Goal: Answer question/provide support: Share knowledge or assist other users

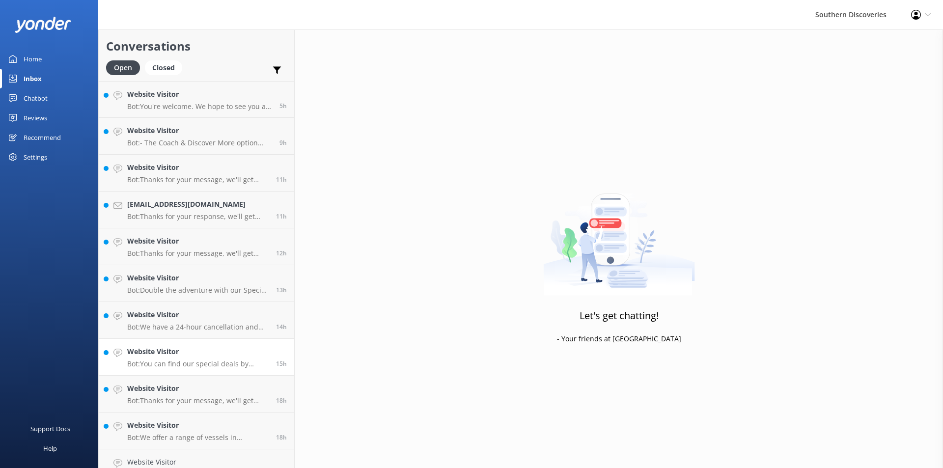
scroll to position [18, 0]
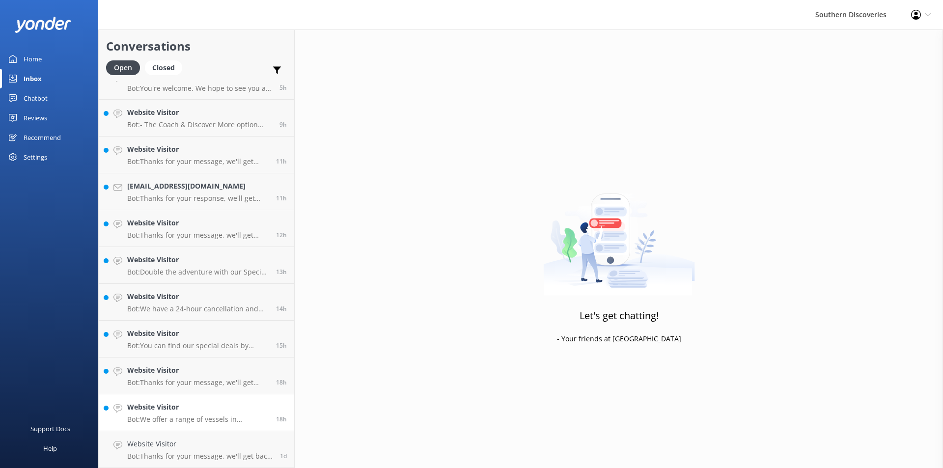
click at [169, 417] on p "Bot: We offer a range of vessels in [GEOGRAPHIC_DATA], with capacities ranging …" at bounding box center [197, 419] width 141 height 9
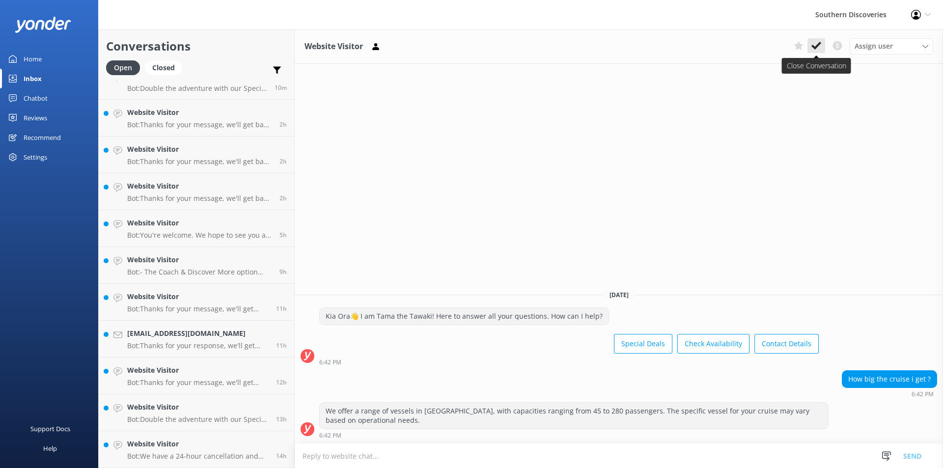
click at [817, 45] on use at bounding box center [817, 46] width 10 height 8
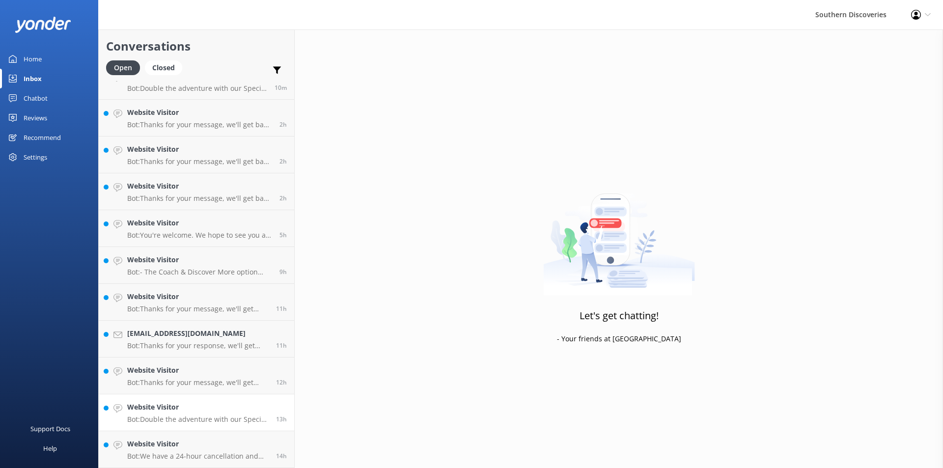
click at [181, 417] on p "Bot: Double the adventure with our Special Deals! Visit [URL][DOMAIN_NAME]." at bounding box center [197, 419] width 141 height 9
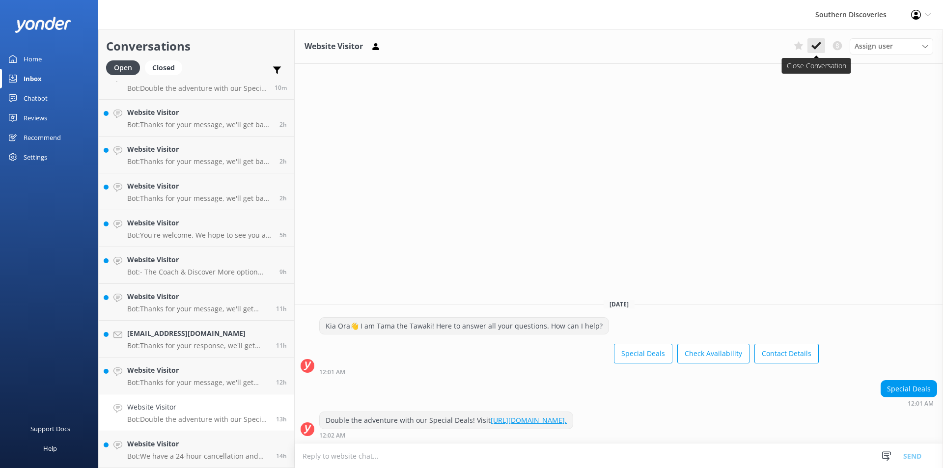
click at [819, 46] on icon at bounding box center [817, 46] width 10 height 10
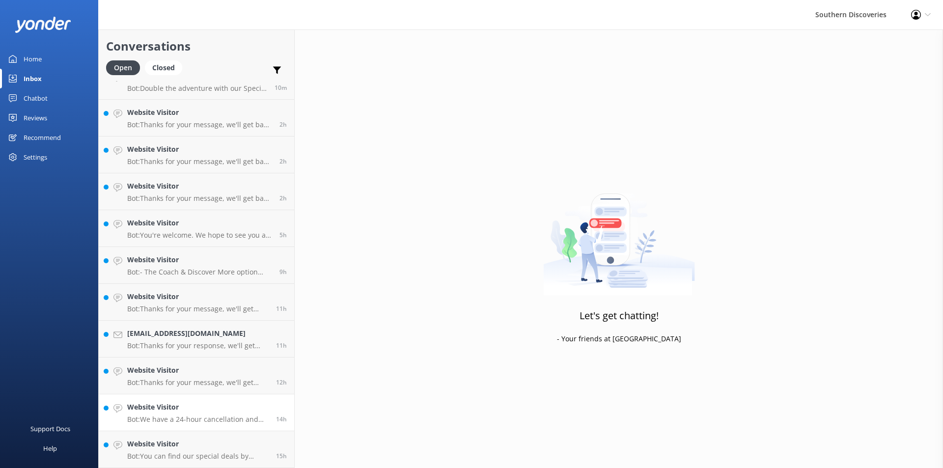
click at [192, 405] on h4 "Website Visitor" at bounding box center [197, 407] width 141 height 11
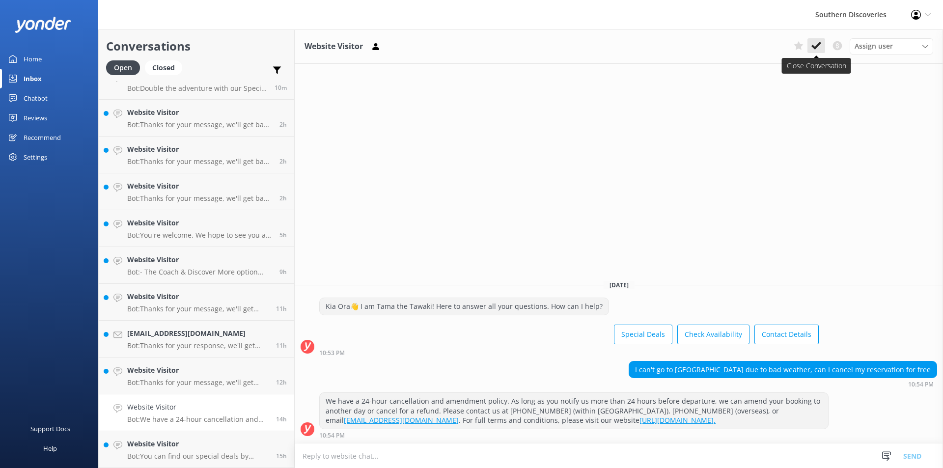
click at [816, 51] on button at bounding box center [817, 45] width 18 height 15
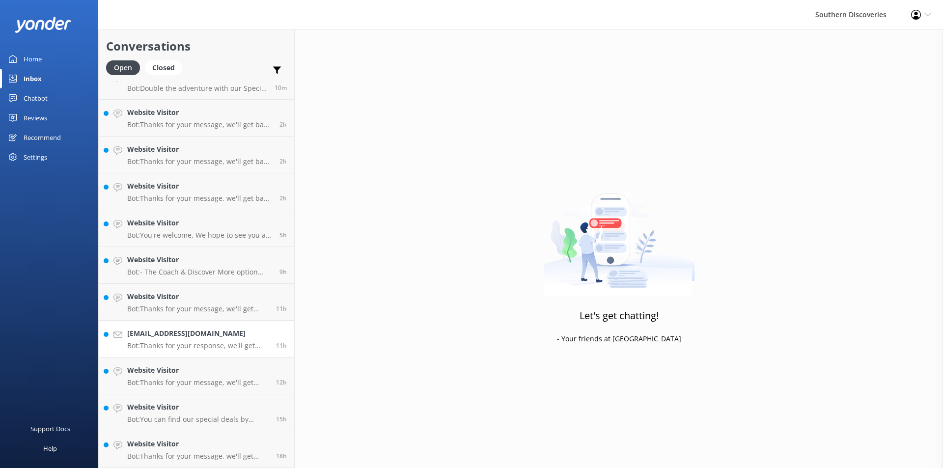
click at [189, 345] on p "Bot: Thanks for your response, we'll get back to you as soon as we can during o…" at bounding box center [197, 345] width 141 height 9
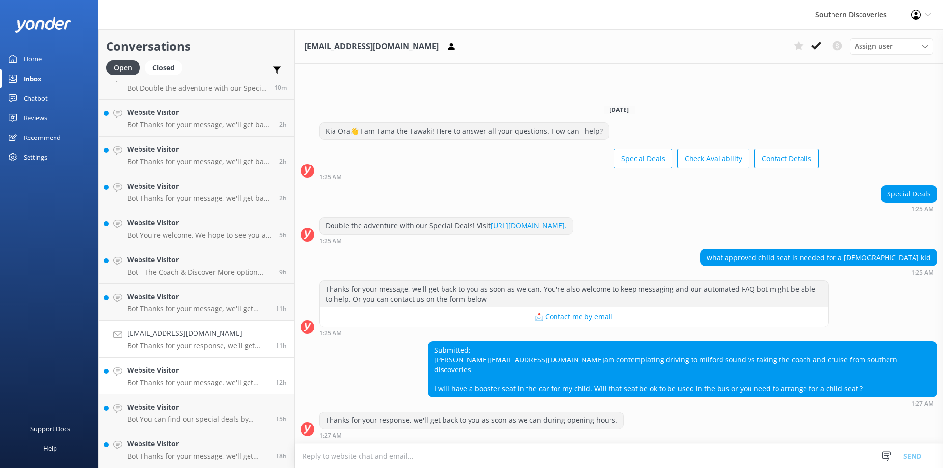
click at [175, 375] on h4 "Website Visitor" at bounding box center [197, 370] width 141 height 11
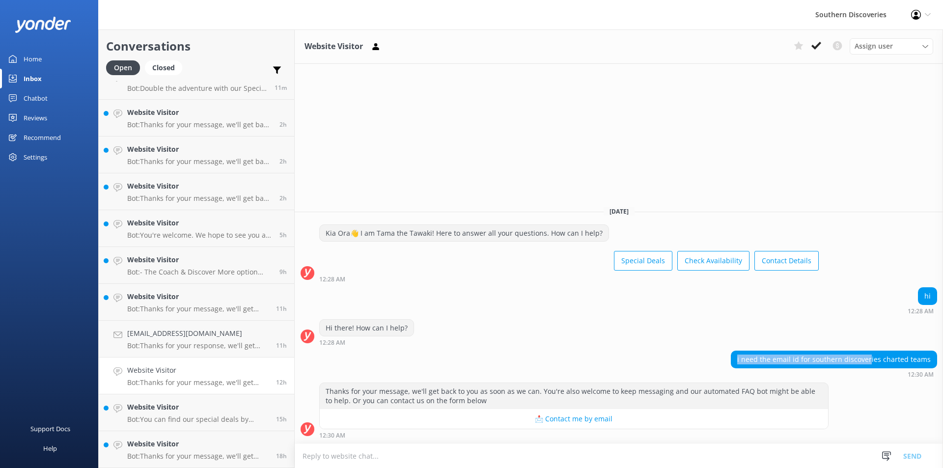
drag, startPoint x: 741, startPoint y: 363, endPoint x: 873, endPoint y: 360, distance: 131.7
click at [873, 360] on div "i need the email id for southern discoveries charted teams" at bounding box center [833, 359] width 205 height 17
click at [334, 439] on strong "12:30 AM" at bounding box center [332, 436] width 26 height 6
drag, startPoint x: 750, startPoint y: 361, endPoint x: 915, endPoint y: 370, distance: 165.3
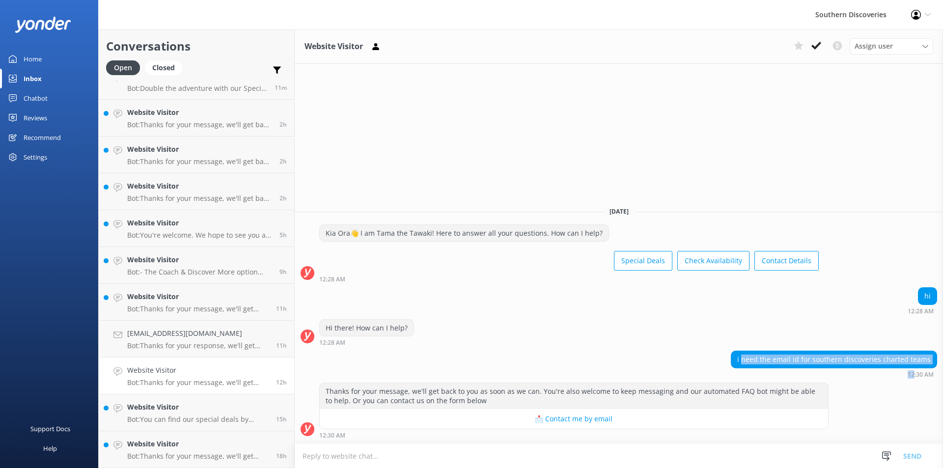
click at [915, 370] on div "i need the email id for southern discoveries charted teams 12:30 AM" at bounding box center [834, 364] width 206 height 27
click at [841, 373] on div "12:30 AM" at bounding box center [834, 374] width 206 height 7
click at [200, 294] on h4 "Website Visitor" at bounding box center [197, 296] width 141 height 11
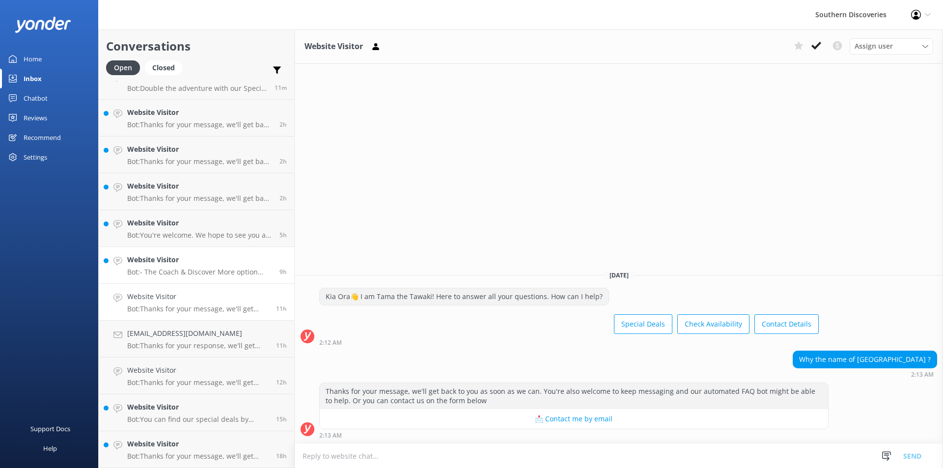
click at [184, 260] on h4 "Website Visitor" at bounding box center [199, 259] width 145 height 11
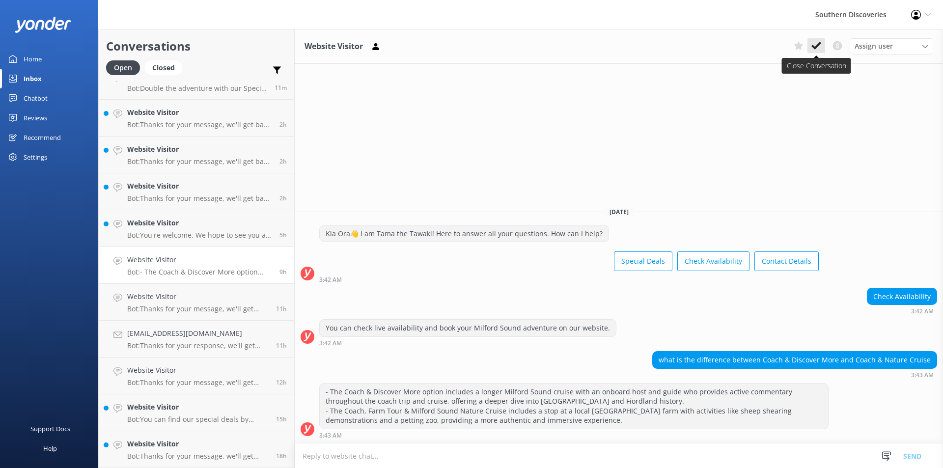
click at [817, 43] on icon at bounding box center [817, 46] width 10 height 10
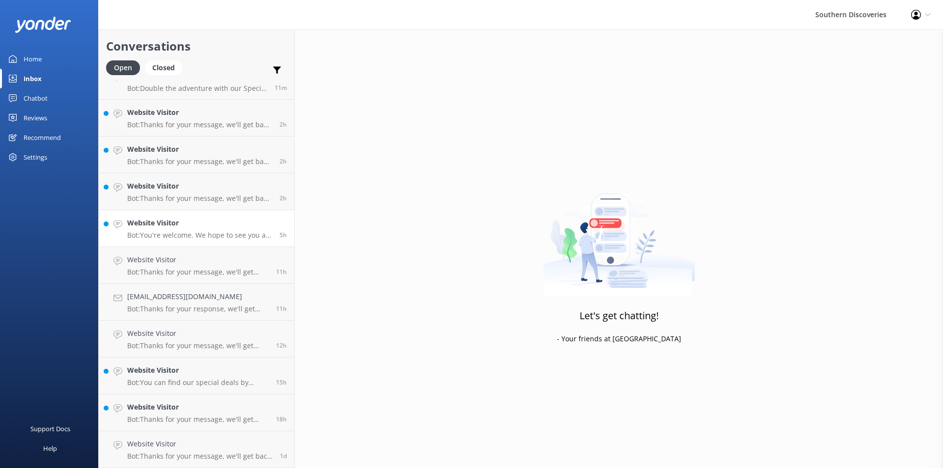
click at [202, 231] on p "Bot: You're welcome. We hope to see you at Southern Discoveries soon!" at bounding box center [199, 235] width 145 height 9
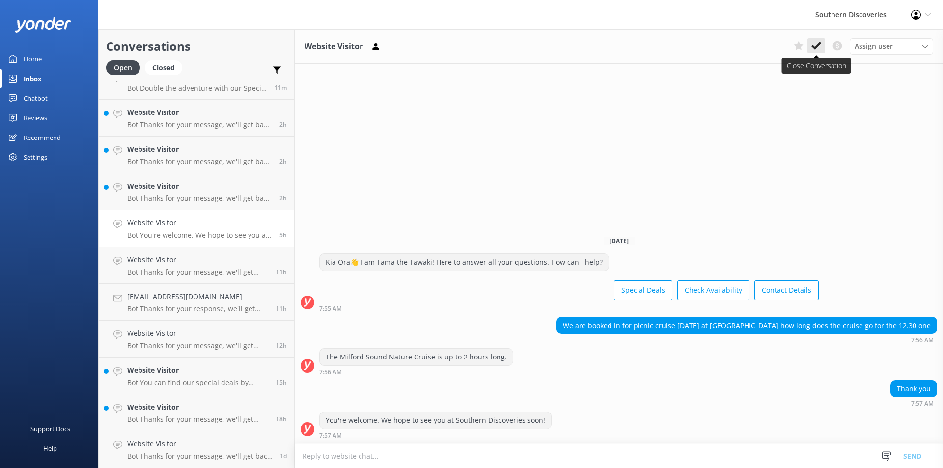
click at [816, 47] on use at bounding box center [817, 46] width 10 height 8
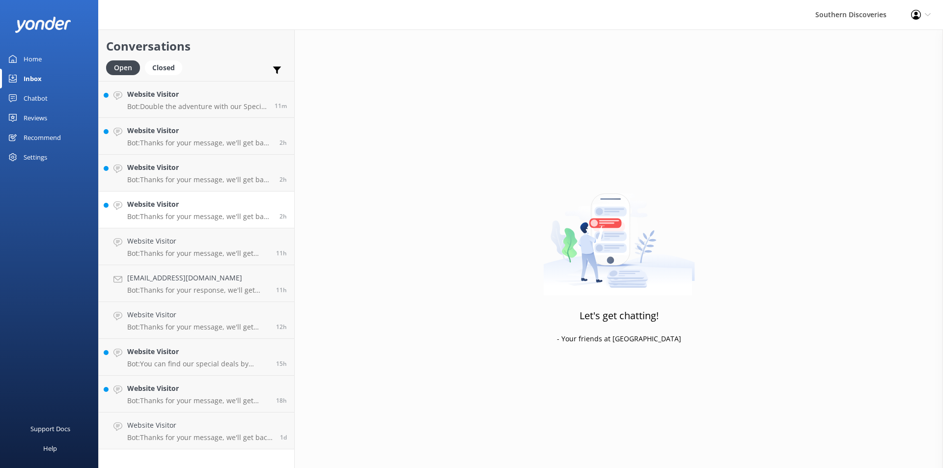
click at [158, 203] on h4 "Website Visitor" at bounding box center [199, 204] width 145 height 11
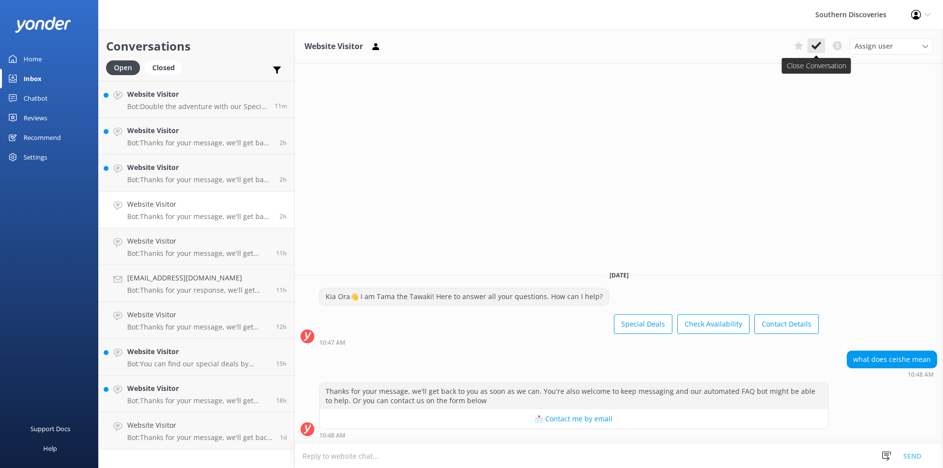
click at [815, 46] on icon at bounding box center [817, 46] width 10 height 10
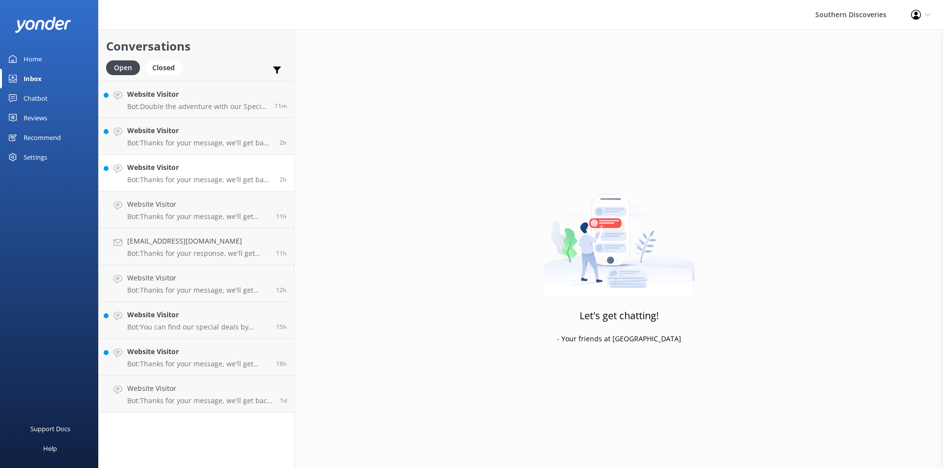
click at [177, 177] on p "Bot: Thanks for your message, we'll get back to you as soon as we can. You're a…" at bounding box center [199, 179] width 145 height 9
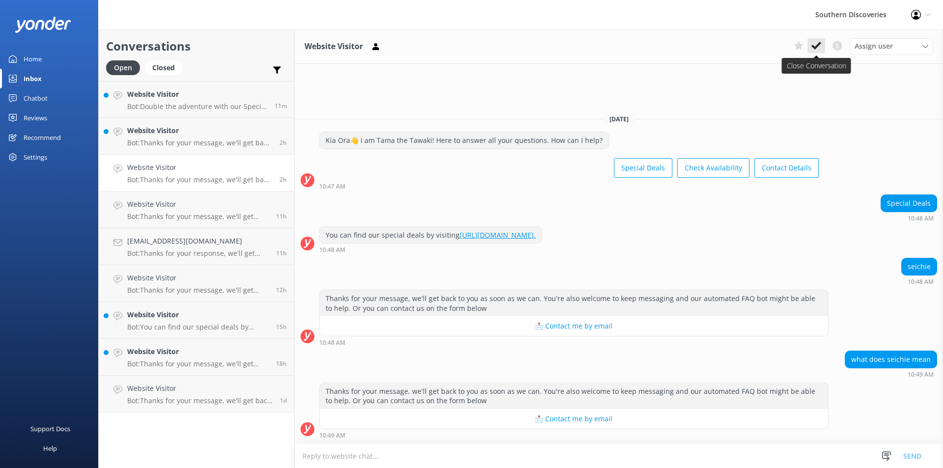
click at [812, 46] on icon at bounding box center [817, 46] width 10 height 10
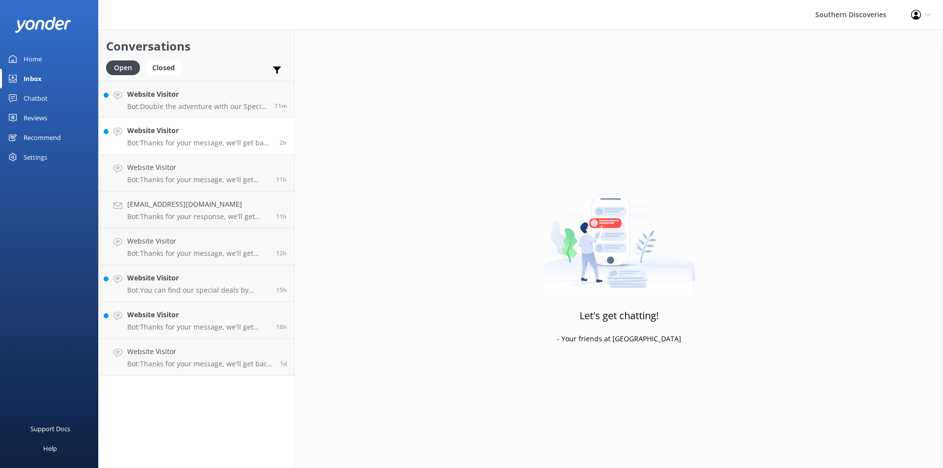
click at [217, 139] on p "Bot: Thanks for your message, we'll get back to you as soon as we can. You're a…" at bounding box center [199, 143] width 145 height 9
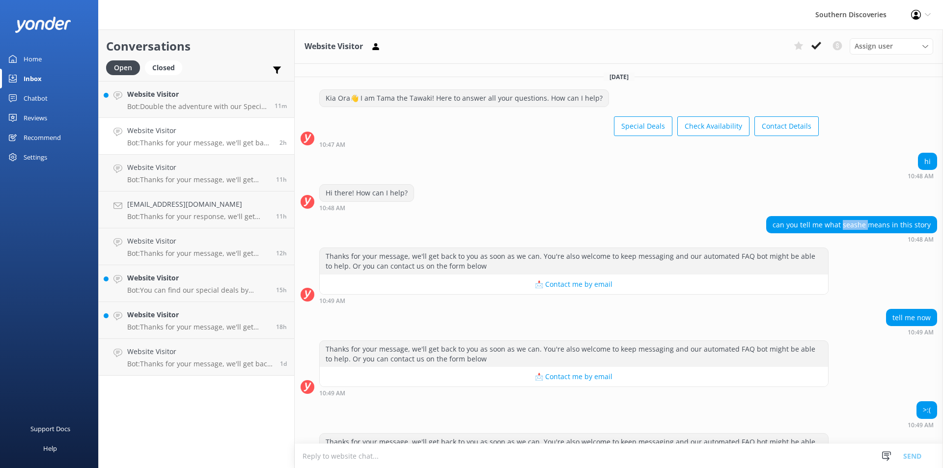
drag, startPoint x: 862, startPoint y: 228, endPoint x: 840, endPoint y: 225, distance: 22.8
click at [840, 225] on div "can you tell me what seashe means in this story" at bounding box center [852, 225] width 170 height 17
copy div "seashe"
click at [790, 213] on div "Hi there! How can I help? 10:48 AM" at bounding box center [619, 200] width 648 height 32
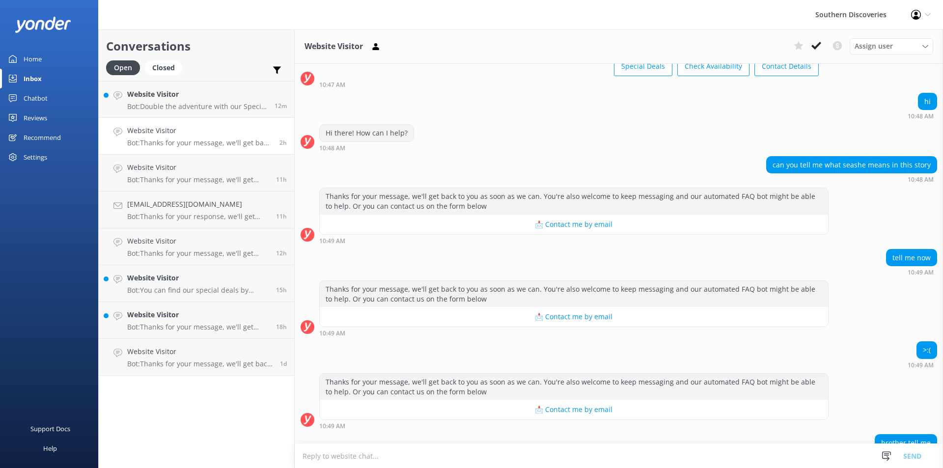
scroll to position [143, 0]
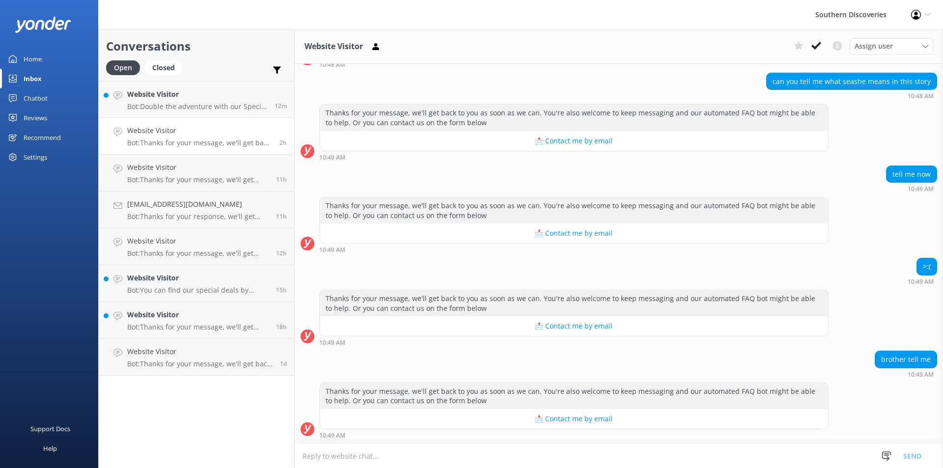
click at [540, 446] on textarea at bounding box center [619, 456] width 648 height 24
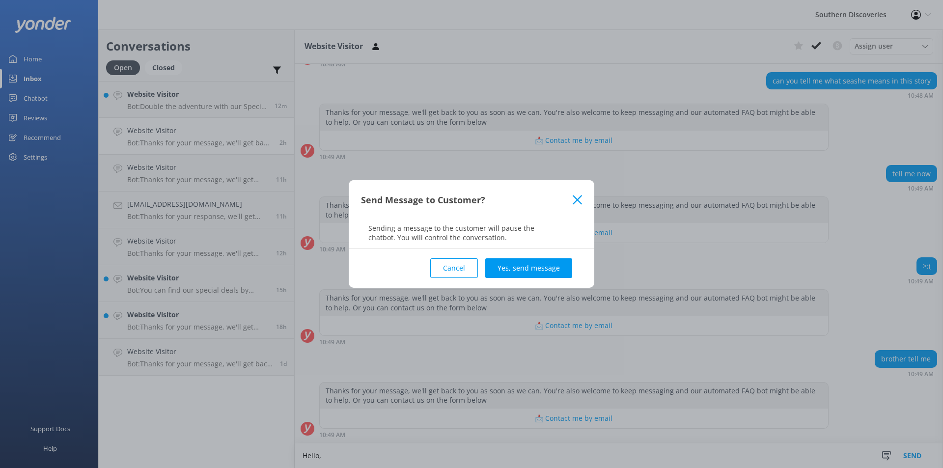
click at [456, 264] on button "Cancel" at bounding box center [454, 268] width 48 height 20
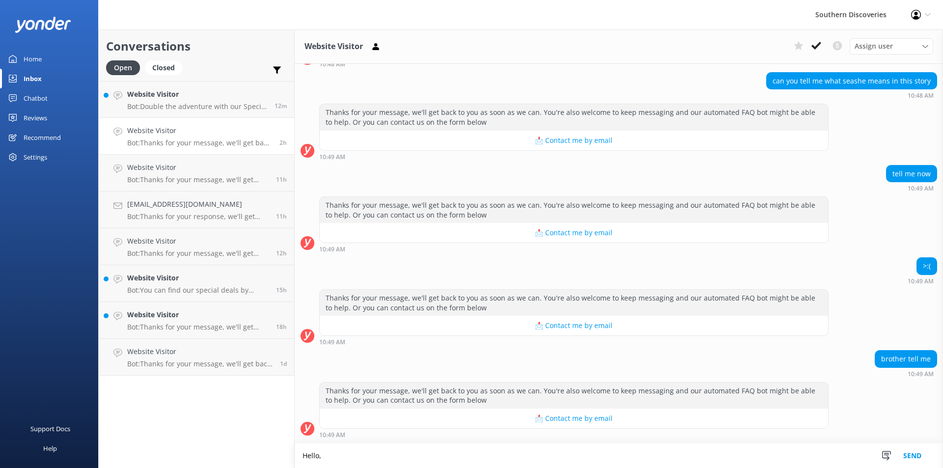
click at [403, 456] on textarea "Hello," at bounding box center [619, 456] width 648 height 25
click at [620, 455] on textarea "Hello, Sorry I don't know what word that is unfortunately. Would you be able to…" at bounding box center [619, 456] width 648 height 25
type textarea "Hello, Sorry I don't know what word that is unfortunately. Would you be able to…"
click at [914, 454] on button "Send" at bounding box center [912, 456] width 37 height 25
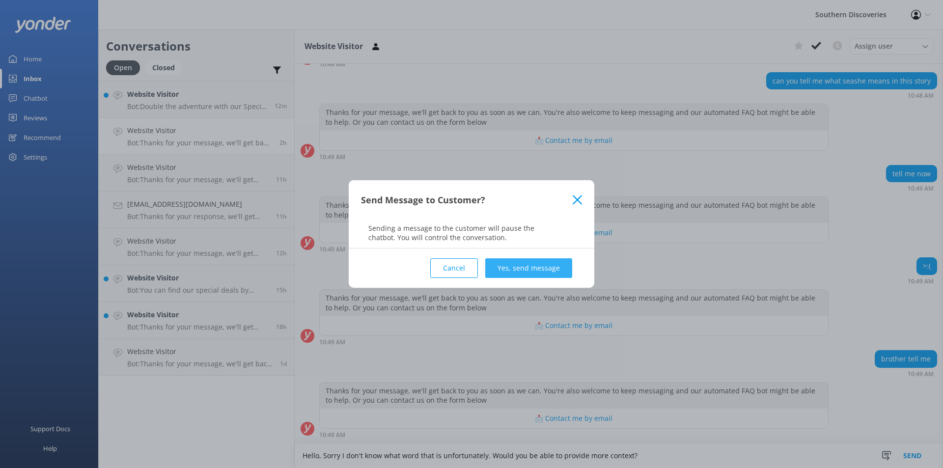
click at [554, 270] on button "Yes, send message" at bounding box center [528, 268] width 87 height 20
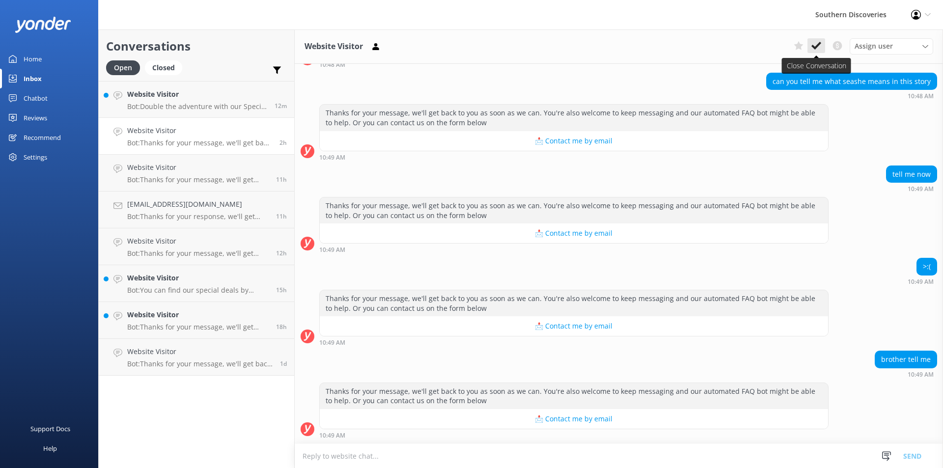
scroll to position [207, 0]
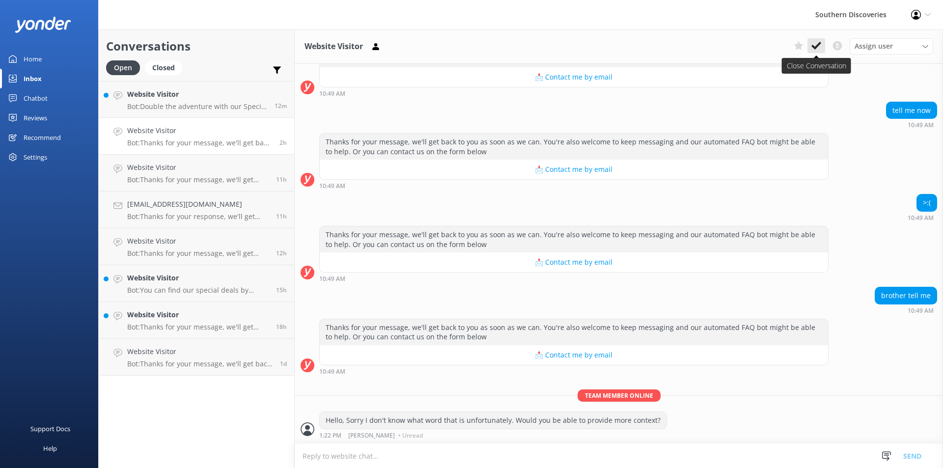
click at [816, 45] on icon at bounding box center [817, 46] width 10 height 10
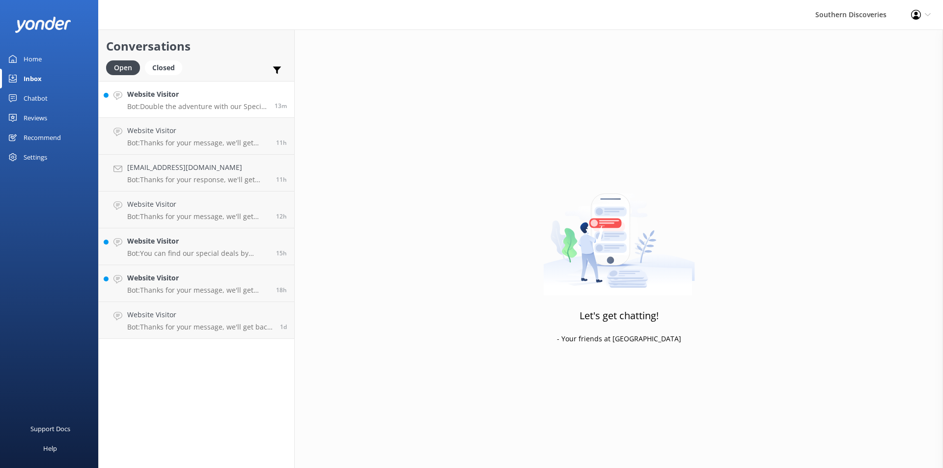
click at [176, 96] on h4 "Website Visitor" at bounding box center [197, 94] width 140 height 11
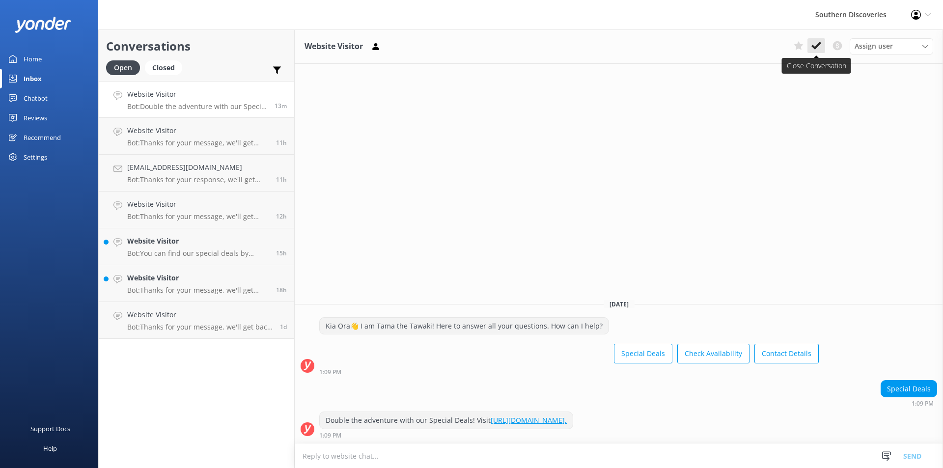
click at [816, 43] on icon at bounding box center [817, 46] width 10 height 10
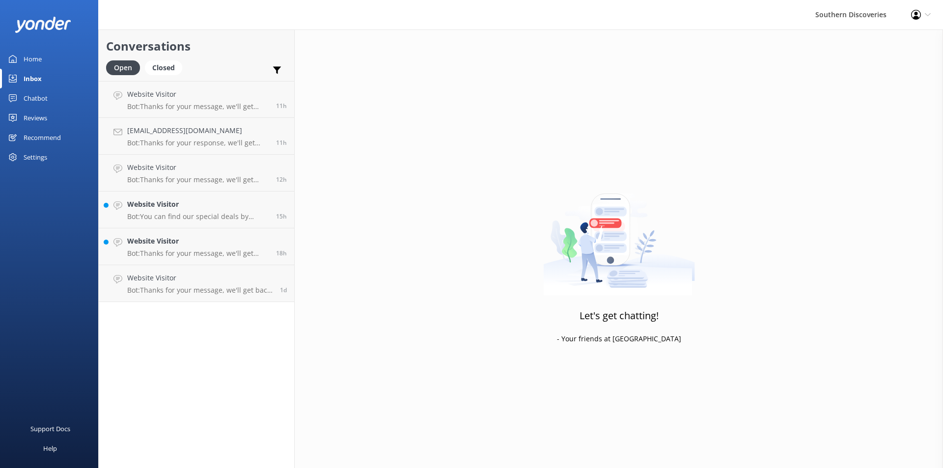
click at [203, 288] on p "Bot: Thanks for your message, we'll get back to you as soon as we can. You're a…" at bounding box center [199, 290] width 145 height 9
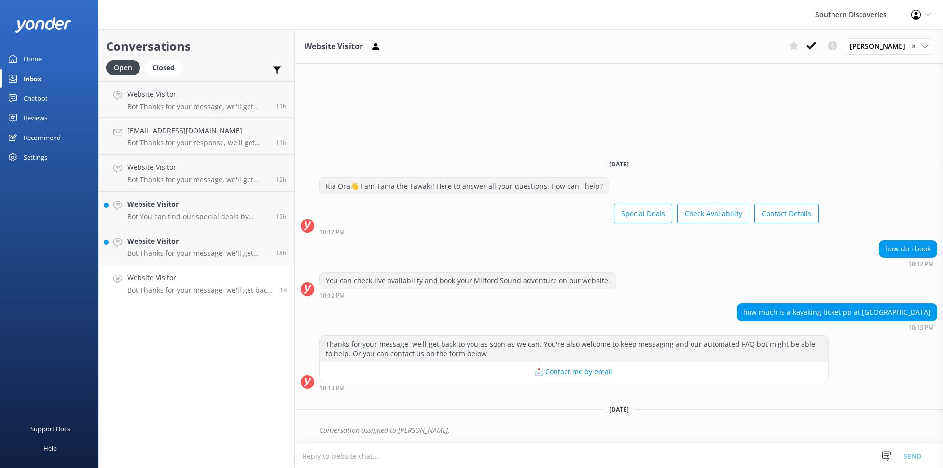
click at [382, 429] on div "Conversation assigned to [PERSON_NAME]." at bounding box center [628, 430] width 618 height 17
click at [374, 451] on textarea at bounding box center [619, 456] width 648 height 24
click at [205, 242] on h4 "Website Visitor" at bounding box center [197, 241] width 141 height 11
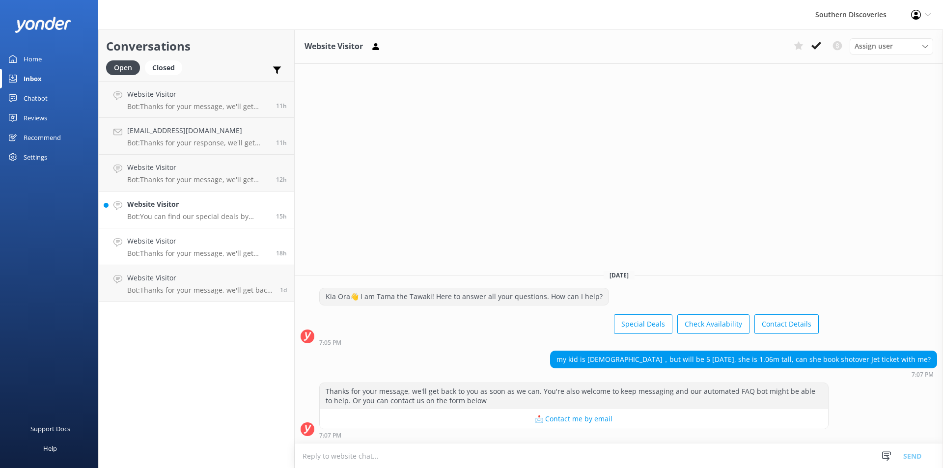
click at [207, 206] on h4 "Website Visitor" at bounding box center [197, 204] width 141 height 11
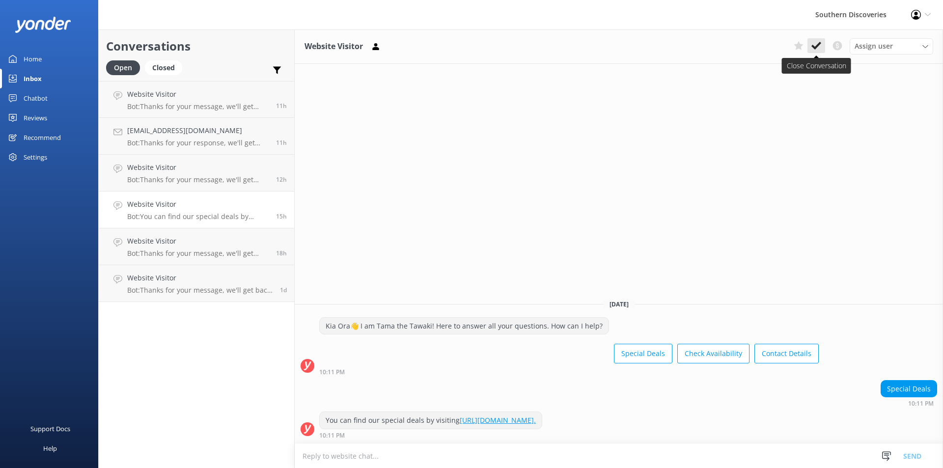
click at [820, 45] on use at bounding box center [817, 46] width 10 height 8
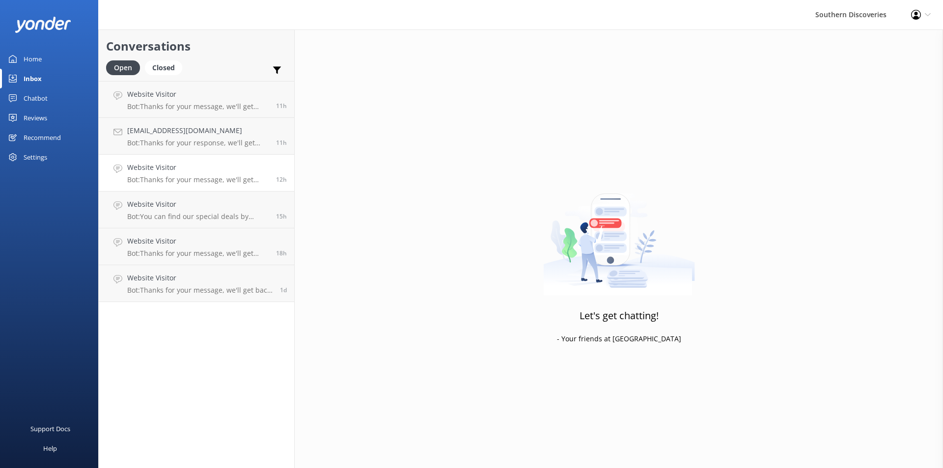
click at [210, 174] on div "Website Visitor Bot: Thanks for your message, we'll get back to you as soon as …" at bounding box center [197, 173] width 141 height 22
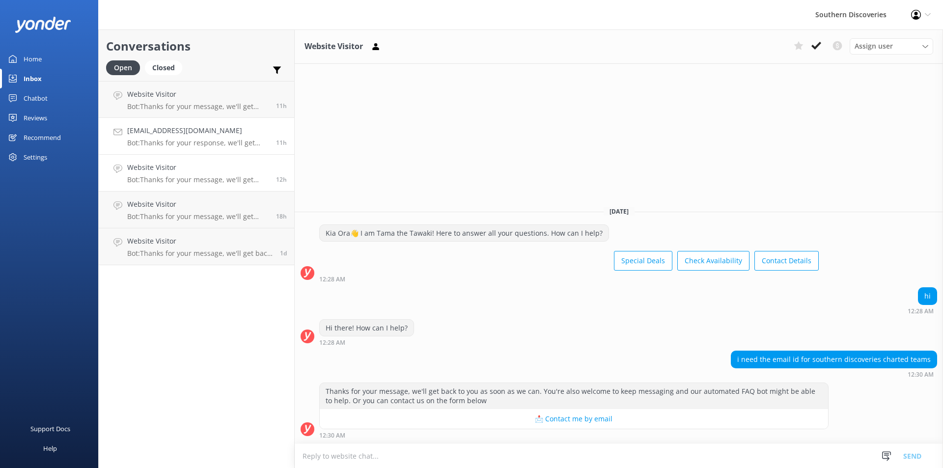
click at [152, 145] on p "Bot: Thanks for your response, we'll get back to you as soon as we can during o…" at bounding box center [197, 143] width 141 height 9
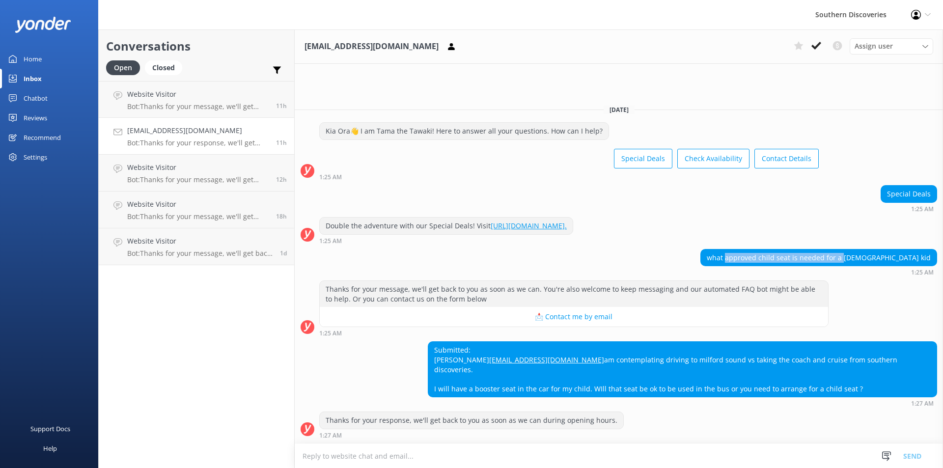
drag, startPoint x: 773, startPoint y: 247, endPoint x: 888, endPoint y: 247, distance: 115.0
click at [888, 250] on div "what approved child seat is needed for a [DEMOGRAPHIC_DATA] kid" at bounding box center [819, 258] width 236 height 17
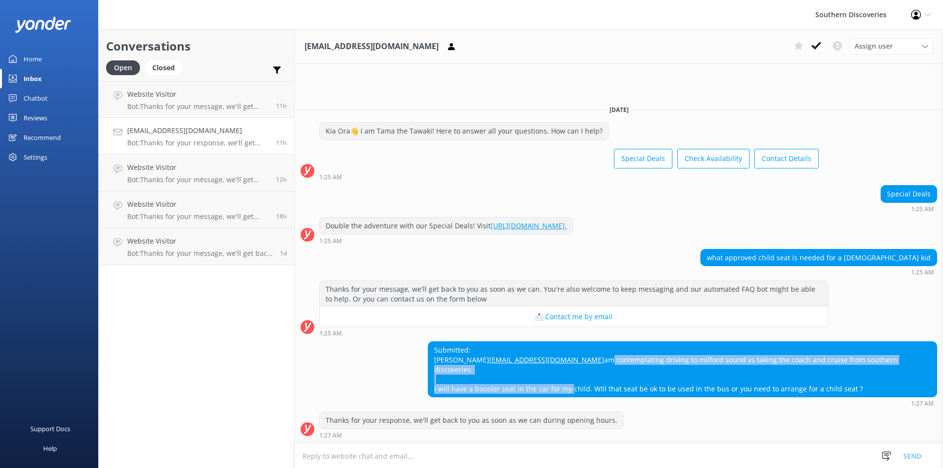
drag, startPoint x: 525, startPoint y: 368, endPoint x: 650, endPoint y: 393, distance: 128.1
click at [650, 393] on div "Submitted: [PERSON_NAME] [EMAIL_ADDRESS][DOMAIN_NAME] am contemplating driving …" at bounding box center [682, 369] width 508 height 55
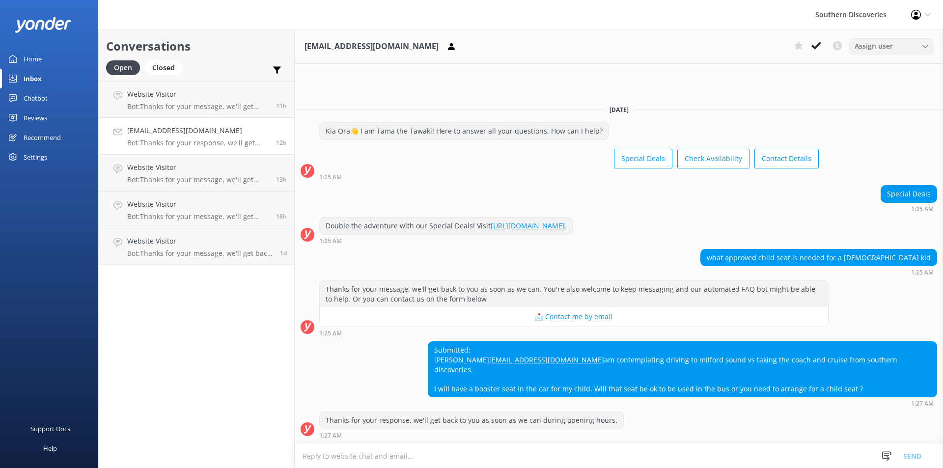
click at [889, 43] on span "Assign user" at bounding box center [874, 46] width 38 height 11
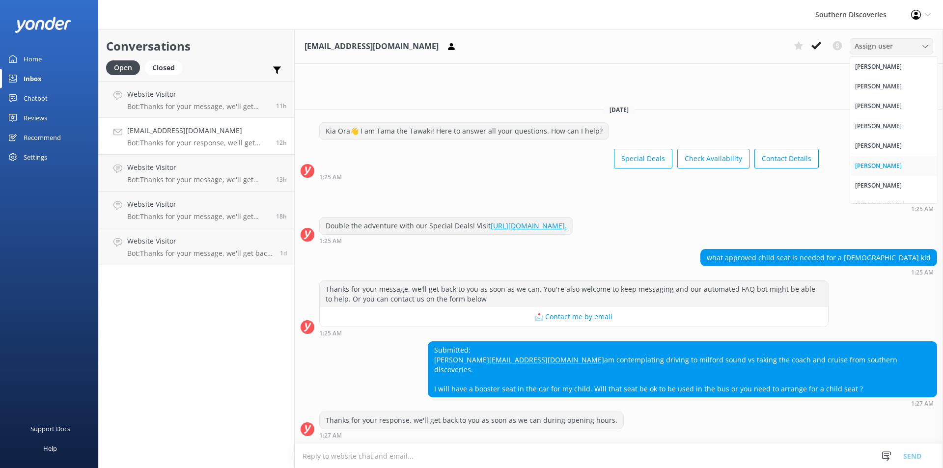
click at [876, 165] on div "[PERSON_NAME]" at bounding box center [878, 166] width 47 height 10
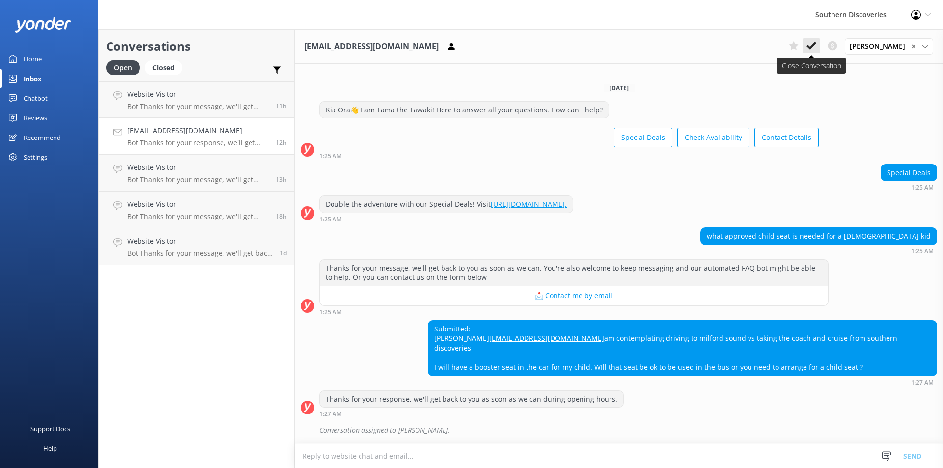
click at [816, 42] on icon at bounding box center [812, 46] width 10 height 10
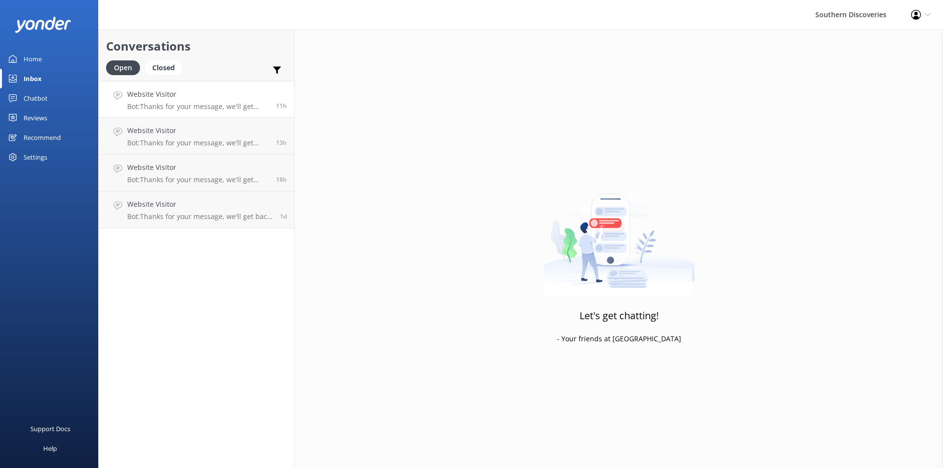
click at [184, 84] on link "Website Visitor Bot: Thanks for your message, we'll get back to you as soon as …" at bounding box center [197, 99] width 196 height 37
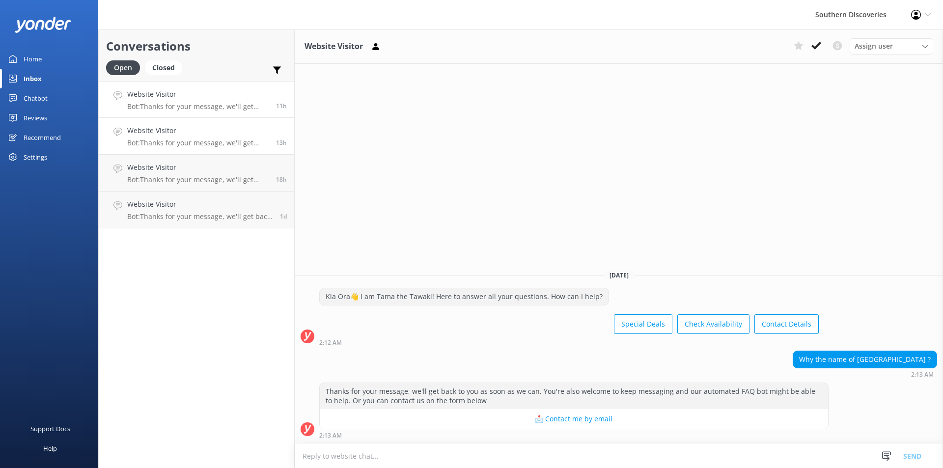
click at [181, 131] on h4 "Website Visitor" at bounding box center [197, 130] width 141 height 11
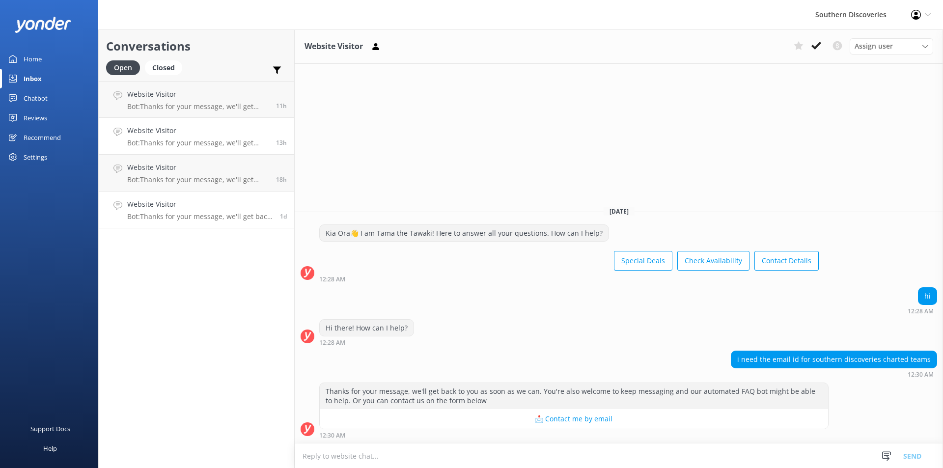
click at [184, 205] on h4 "Website Visitor" at bounding box center [199, 204] width 145 height 11
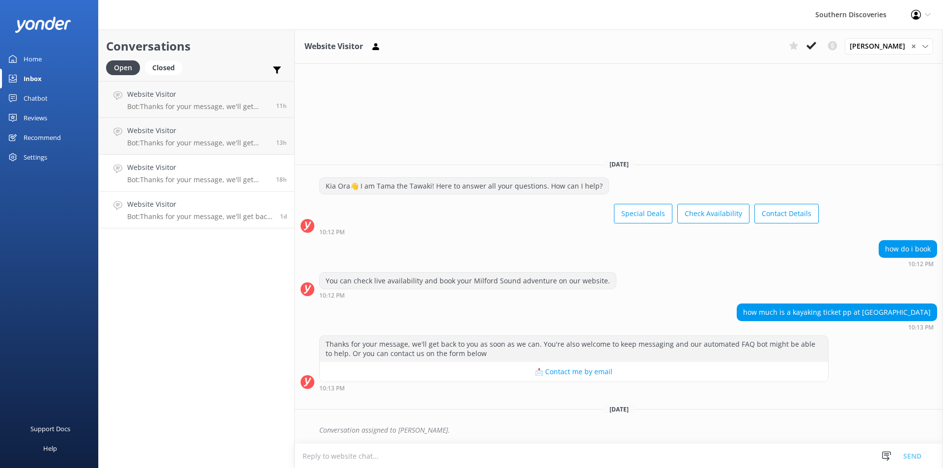
click at [191, 177] on p "Bot: Thanks for your message, we'll get back to you as soon as we can. You're a…" at bounding box center [197, 179] width 141 height 9
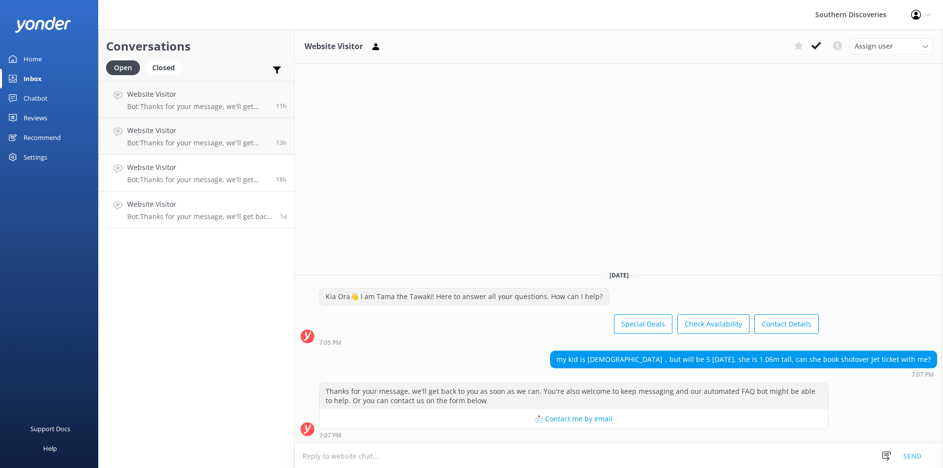
click at [187, 203] on h4 "Website Visitor" at bounding box center [199, 204] width 145 height 11
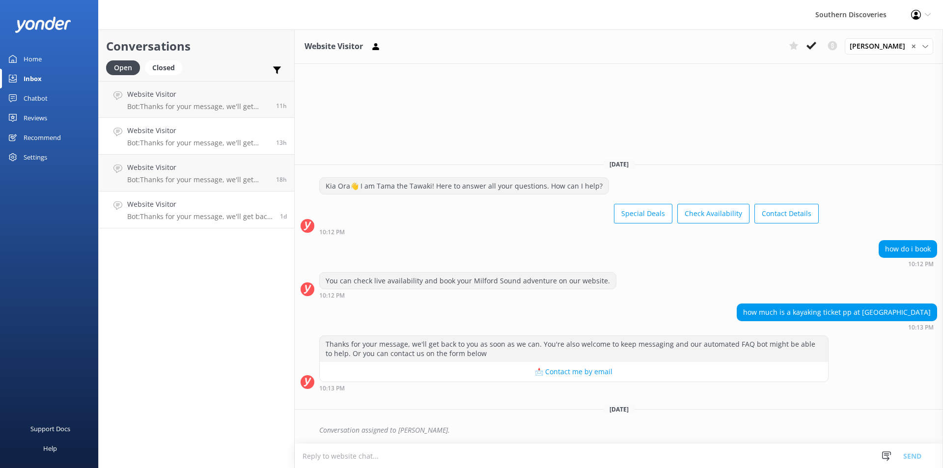
click at [175, 137] on div "Website Visitor Bot: Thanks for your message, we'll get back to you as soon as …" at bounding box center [197, 136] width 141 height 22
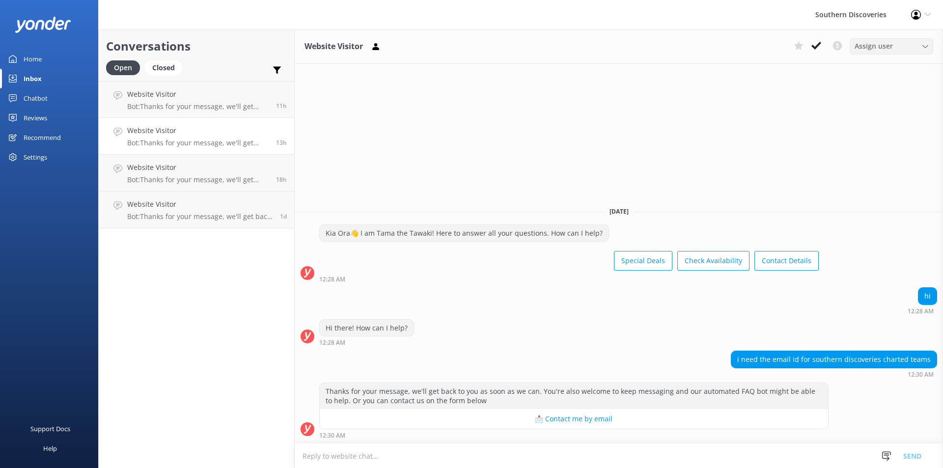
click at [882, 48] on span "Assign user" at bounding box center [874, 46] width 38 height 11
click at [759, 179] on div "Website Visitor Assign user [PERSON_NAME] [PERSON_NAME] [PERSON_NAME] [PERSON_N…" at bounding box center [619, 248] width 648 height 439
